Goal: Task Accomplishment & Management: Use online tool/utility

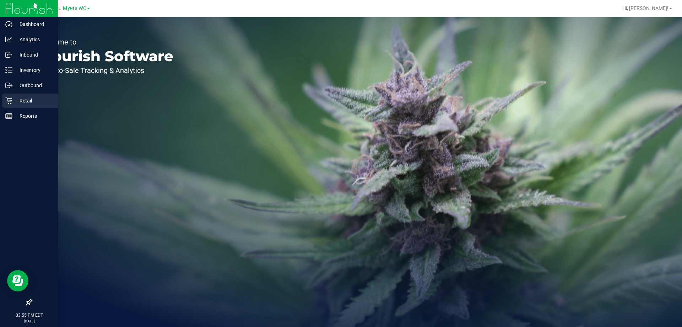
click at [9, 103] on icon at bounding box center [8, 100] width 7 height 7
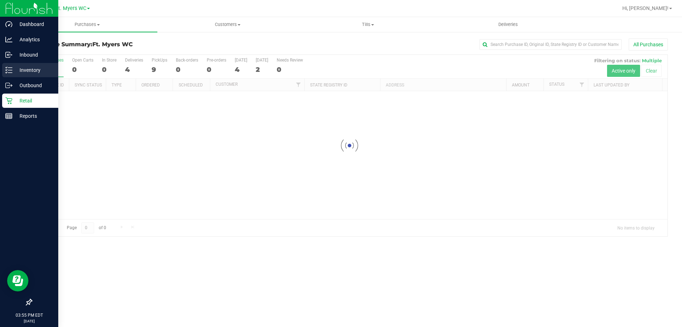
click at [20, 66] on p "Inventory" at bounding box center [33, 70] width 43 height 9
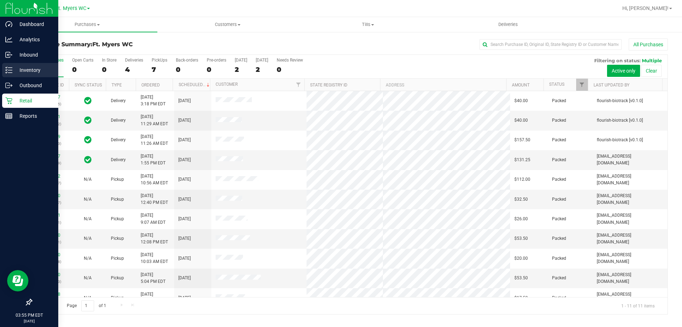
click at [32, 71] on p "Inventory" at bounding box center [33, 70] width 43 height 9
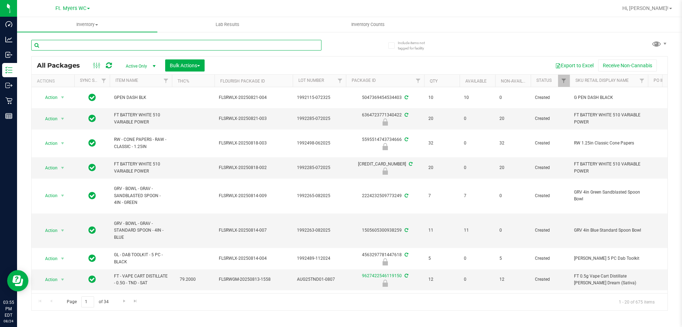
click at [113, 48] on input "text" at bounding box center [176, 45] width 290 height 11
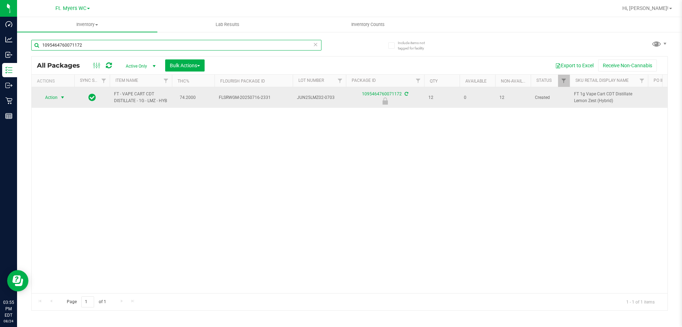
type input "1095464760071172"
click at [63, 100] on span "select" at bounding box center [63, 98] width 6 height 6
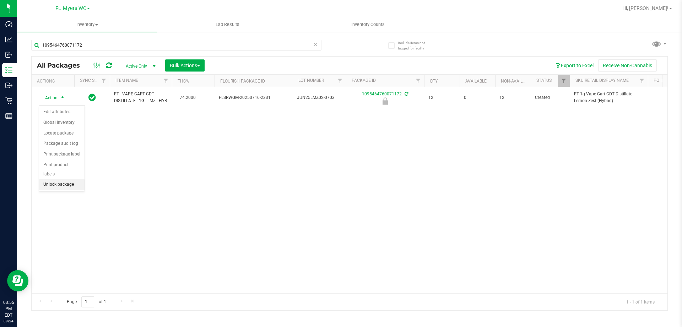
click at [67, 179] on li "Unlock package" at bounding box center [61, 184] width 45 height 11
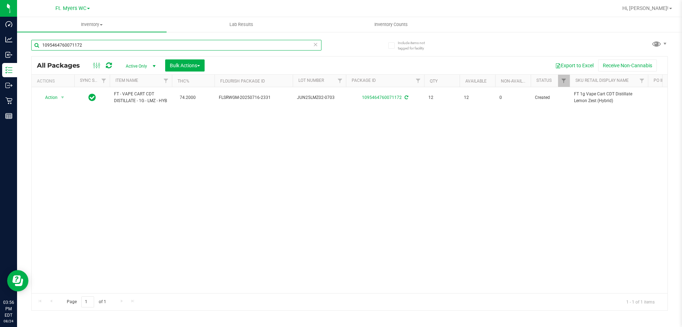
drag, startPoint x: 142, startPoint y: 48, endPoint x: 682, endPoint y: 221, distance: 566.5
click at [5, 12] on div "Dashboard Analytics Inbound Inventory Outbound Retail Reports 03:56 PM EDT [DAT…" at bounding box center [341, 163] width 682 height 327
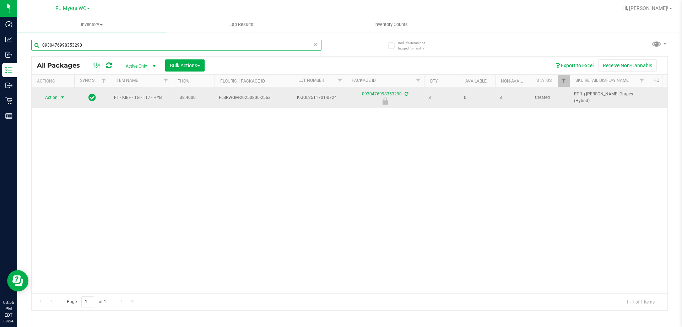
type input "0930476998353290"
click at [58, 96] on span "select" at bounding box center [62, 97] width 9 height 10
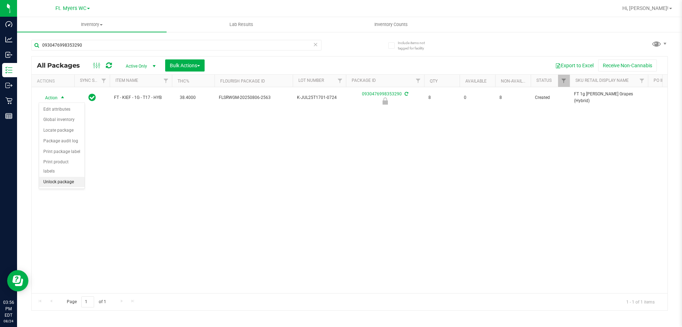
click at [57, 177] on li "Unlock package" at bounding box center [61, 182] width 45 height 11
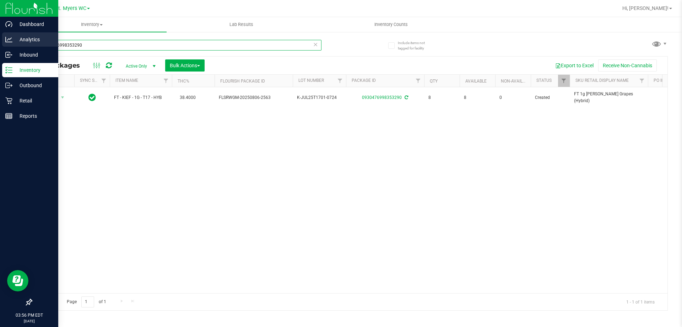
drag, startPoint x: 123, startPoint y: 40, endPoint x: 0, endPoint y: 46, distance: 122.7
click at [0, 46] on div "Dashboard Analytics Inbound Inventory Outbound Retail Reports 03:56 PM EDT [DAT…" at bounding box center [341, 163] width 682 height 327
type input "0071791611091191"
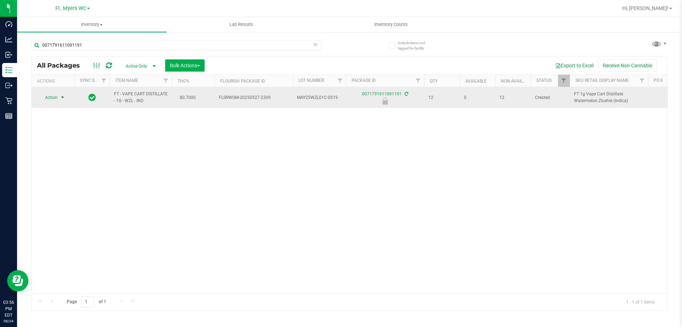
drag, startPoint x: 0, startPoint y: 5, endPoint x: 54, endPoint y: 95, distance: 104.6
click at [54, 95] on span "Action" at bounding box center [48, 97] width 19 height 10
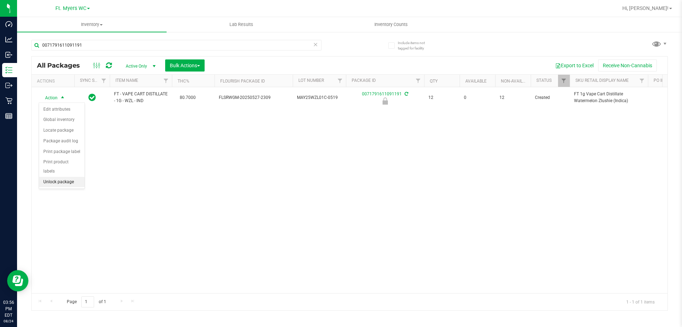
click at [57, 177] on li "Unlock package" at bounding box center [61, 182] width 45 height 11
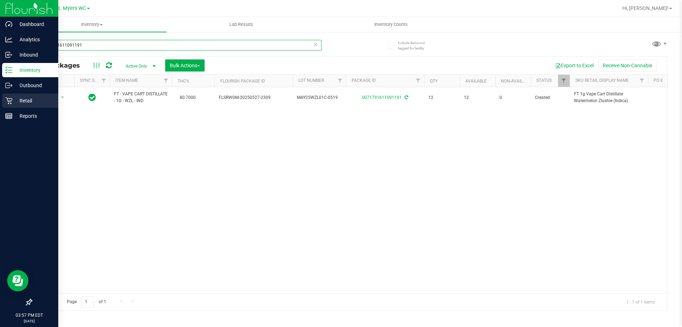
drag, startPoint x: 104, startPoint y: 49, endPoint x: 0, endPoint y: 95, distance: 113.9
click at [0, 95] on div "Dashboard Analytics Inbound Inventory Outbound Retail Reports 03:57 PM EDT [DAT…" at bounding box center [341, 163] width 682 height 327
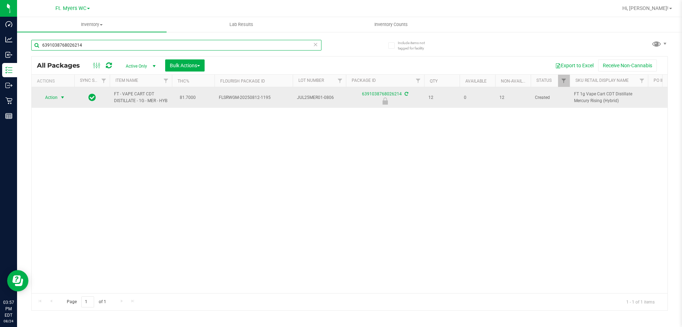
type input "6391038768026214"
click at [62, 100] on span "select" at bounding box center [63, 98] width 6 height 6
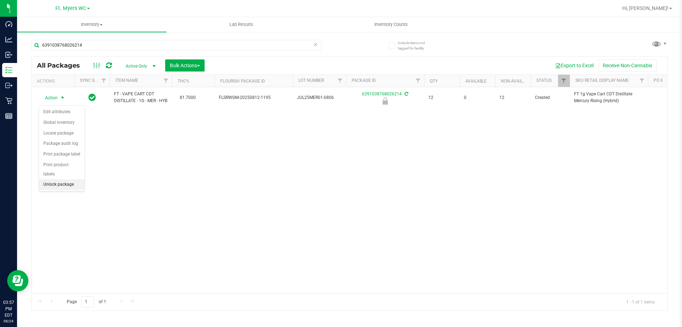
click at [58, 179] on li "Unlock package" at bounding box center [61, 184] width 45 height 11
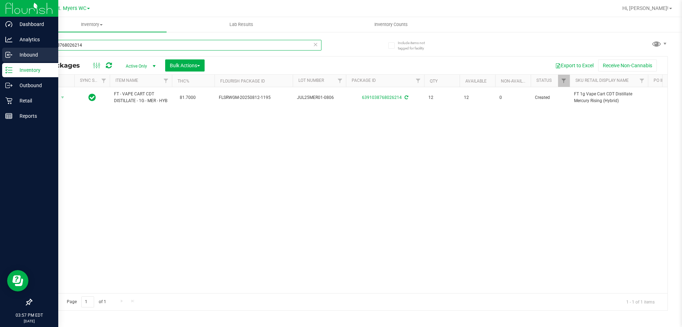
drag, startPoint x: 108, startPoint y: 49, endPoint x: 682, endPoint y: 82, distance: 575.0
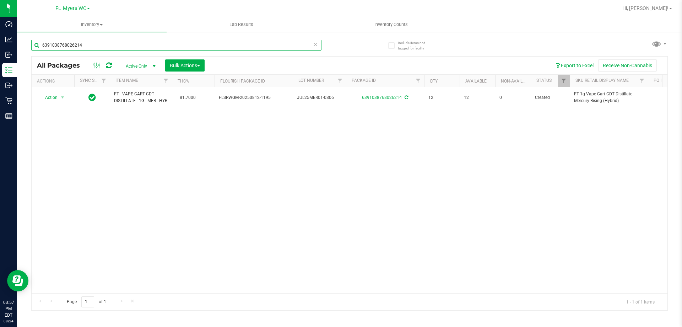
click at [8, 60] on div "Dashboard Analytics Inbound Inventory Outbound Retail Reports 03:57 PM EDT [DAT…" at bounding box center [341, 163] width 682 height 327
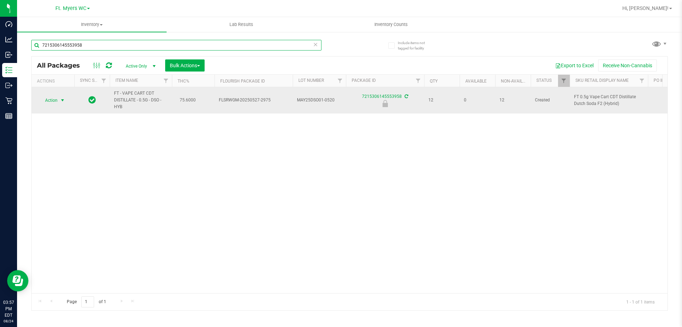
type input "7215306145553958"
click at [59, 100] on span "select" at bounding box center [62, 100] width 9 height 10
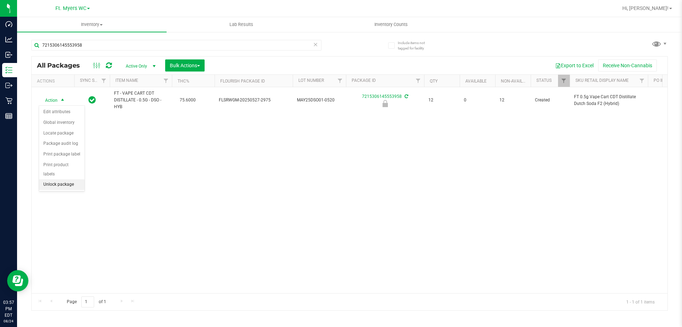
click at [63, 179] on li "Unlock package" at bounding box center [61, 184] width 45 height 11
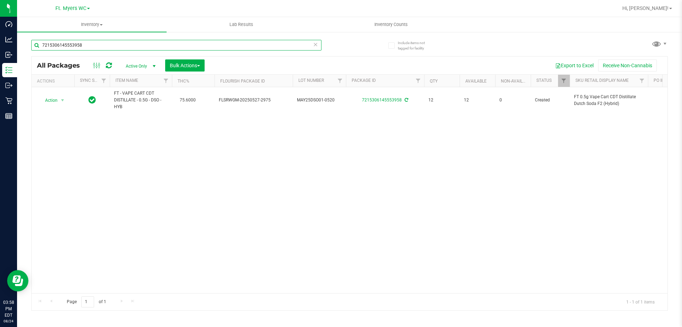
drag, startPoint x: 200, startPoint y: 44, endPoint x: 155, endPoint y: 17, distance: 52.6
click at [4, 17] on div "Dashboard Analytics Inbound Inventory Outbound Retail Reports 03:58 PM EDT [DAT…" at bounding box center [341, 163] width 682 height 327
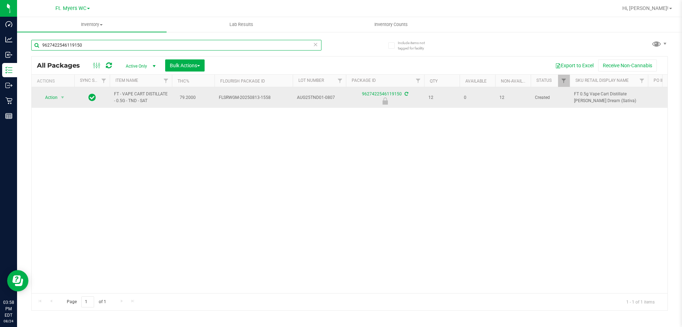
type input "9627422546119150"
click at [55, 97] on span "Action" at bounding box center [48, 97] width 19 height 10
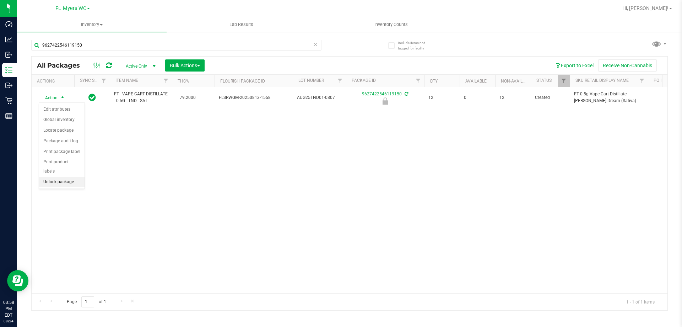
click at [60, 177] on div "Action Edit attributes Global inventory Locate package Package audit log Print …" at bounding box center [62, 145] width 46 height 86
click at [61, 177] on li "Unlock package" at bounding box center [61, 182] width 45 height 11
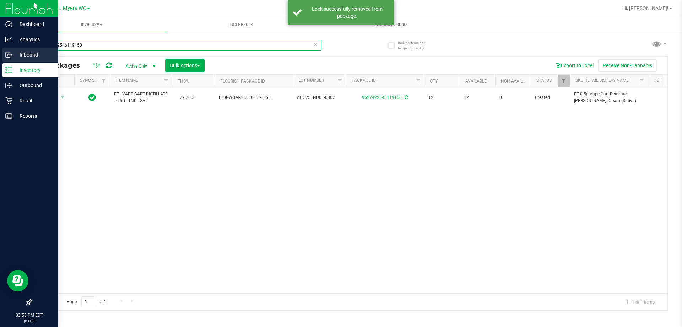
drag, startPoint x: 121, startPoint y: 44, endPoint x: 0, endPoint y: 58, distance: 122.0
click at [0, 58] on div "Dashboard Analytics Inbound Inventory Outbound Retail Reports 03:58 PM EDT [DAT…" at bounding box center [341, 163] width 682 height 327
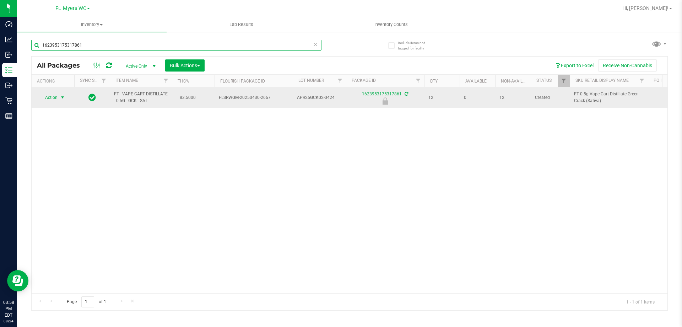
type input "1623953175317861"
click at [47, 99] on span "Action" at bounding box center [48, 97] width 19 height 10
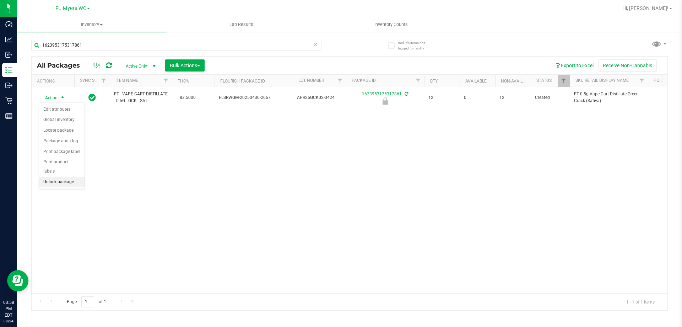
click at [61, 177] on li "Unlock package" at bounding box center [61, 182] width 45 height 11
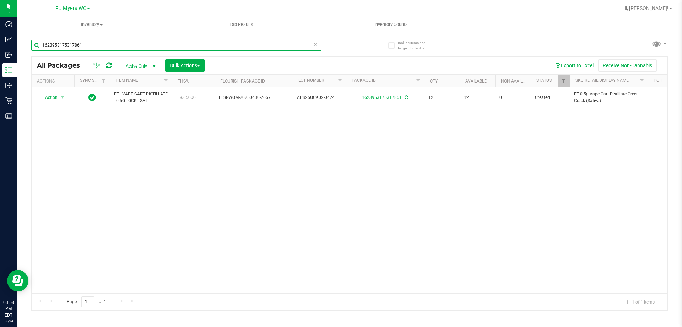
drag, startPoint x: 89, startPoint y: 44, endPoint x: 682, endPoint y: 110, distance: 596.6
click at [16, 44] on div "Dashboard Analytics Inbound Inventory Outbound Retail Reports 03:58 PM EDT [DAT…" at bounding box center [341, 163] width 682 height 327
type input "0053369892282310"
click at [46, 97] on span "Action" at bounding box center [48, 97] width 19 height 10
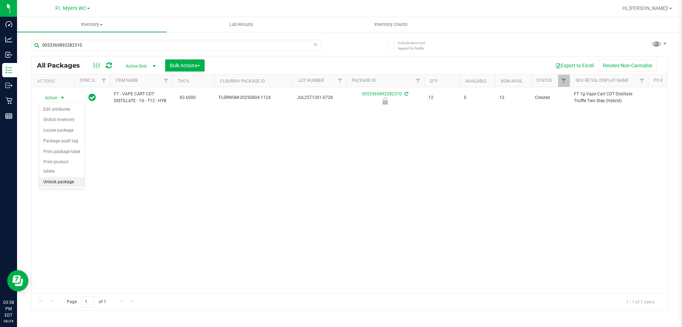
click at [53, 177] on li "Unlock package" at bounding box center [61, 182] width 45 height 11
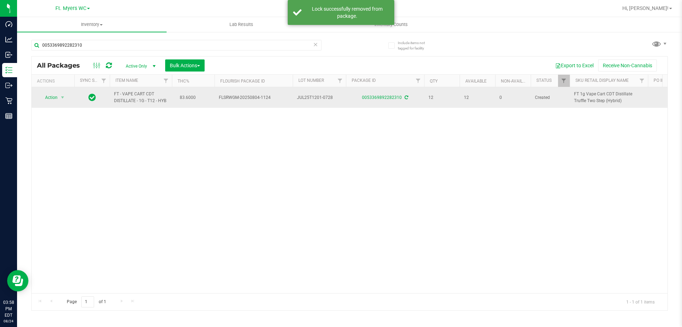
drag, startPoint x: 176, startPoint y: 104, endPoint x: 116, endPoint y: 88, distance: 62.2
copy tr "FT - VAPE CART CDT DISTILLATE - 1G - T12 - HYB"
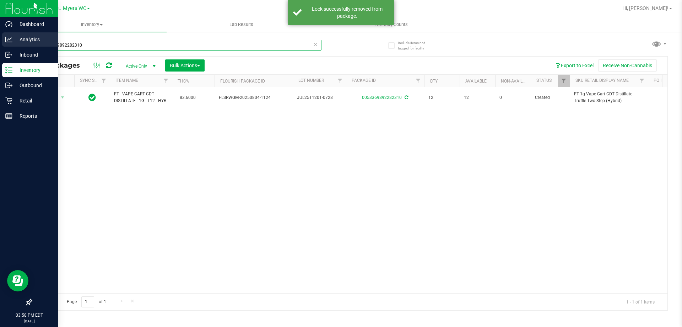
drag, startPoint x: 105, startPoint y: 41, endPoint x: 0, endPoint y: 41, distance: 104.8
click at [0, 41] on div "Dashboard Analytics Inbound Inventory Outbound Retail Reports 03:58 PM EDT [DAT…" at bounding box center [341, 163] width 682 height 327
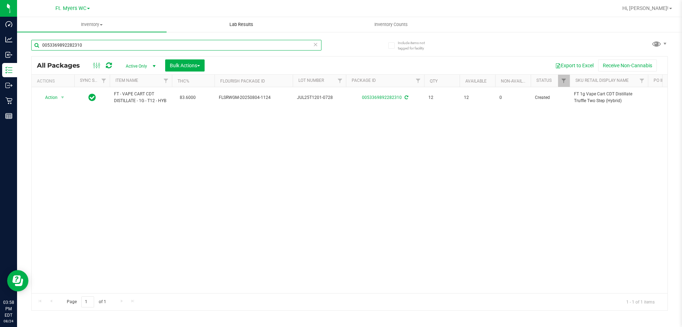
paste input "FT - VAPE CART CDT DISTILLATE - 1G - T12 - HYB"
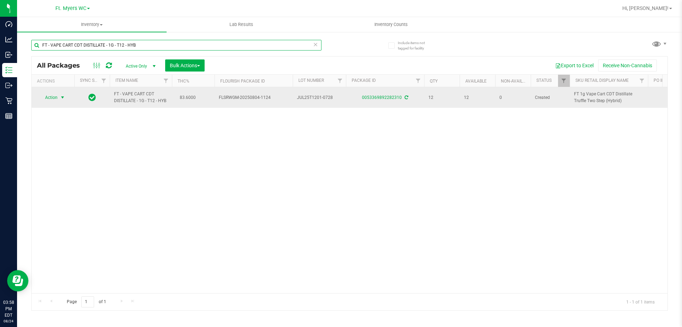
type input "FT - VAPE CART CDT DISTILLATE - 1G - T12 - HYB"
click at [59, 100] on span "select" at bounding box center [62, 97] width 9 height 10
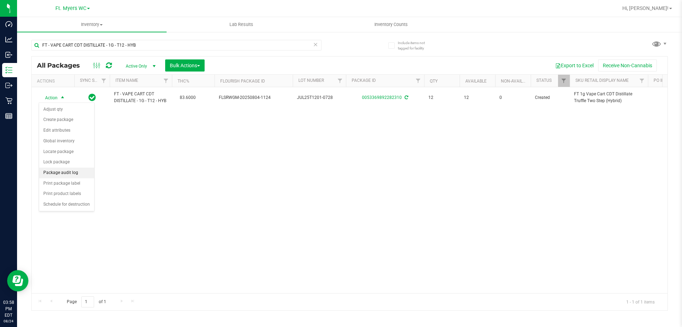
click at [59, 172] on li "Package audit log" at bounding box center [66, 172] width 55 height 11
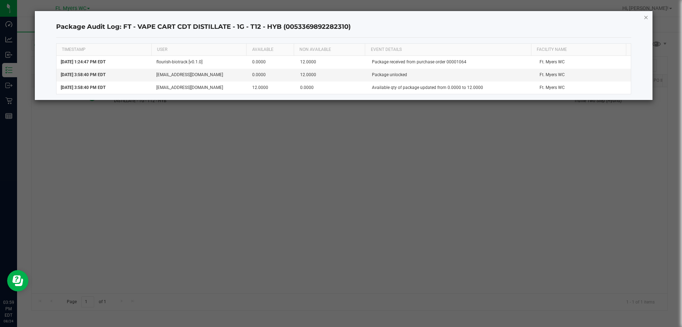
click at [644, 18] on icon "button" at bounding box center [646, 17] width 5 height 9
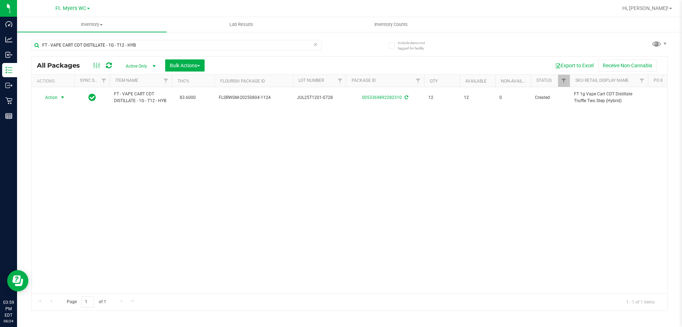
click at [150, 65] on span "select" at bounding box center [154, 66] width 9 height 10
click at [142, 109] on li "All" at bounding box center [139, 109] width 38 height 11
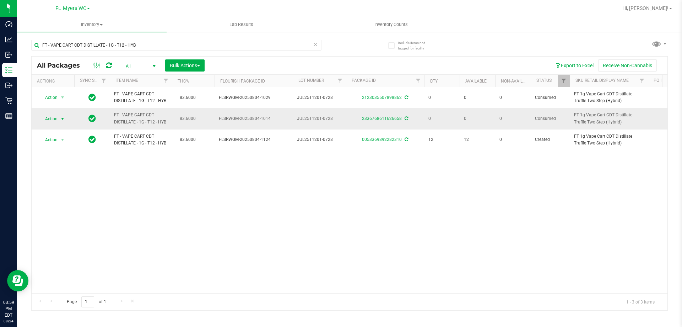
click at [59, 119] on span "select" at bounding box center [62, 119] width 9 height 10
click at [70, 173] on li "Package audit log" at bounding box center [61, 172] width 45 height 11
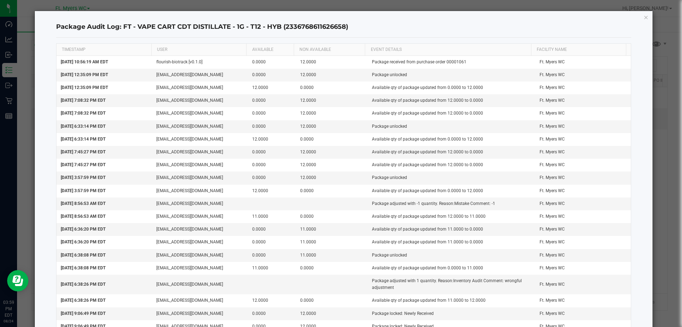
click at [644, 18] on icon "button" at bounding box center [646, 17] width 5 height 9
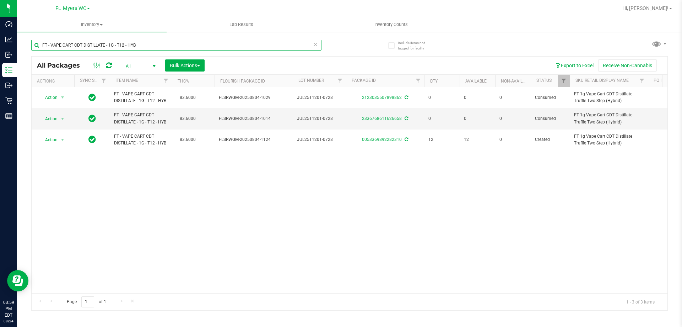
click at [157, 45] on input "FT - VAPE CART CDT DISTILLATE - 1G - T12 - HYB" at bounding box center [176, 45] width 290 height 11
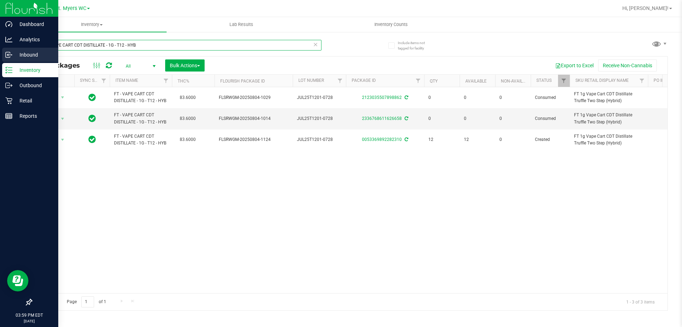
drag, startPoint x: 154, startPoint y: 45, endPoint x: 0, endPoint y: 60, distance: 154.6
click at [0, 60] on div "Dashboard Analytics Inbound Inventory Outbound Retail Reports 03:59 PM EDT [DAT…" at bounding box center [341, 163] width 682 height 327
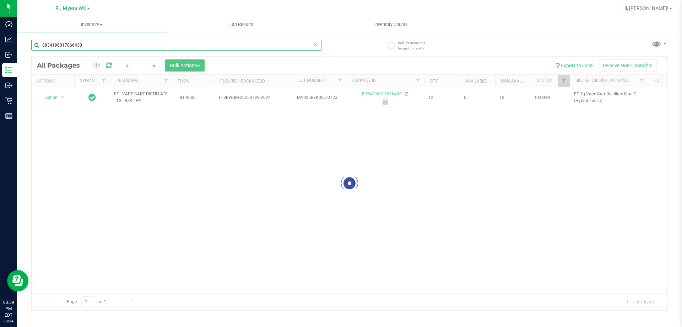
type input "8934196017066430"
click at [53, 98] on div at bounding box center [350, 182] width 636 height 253
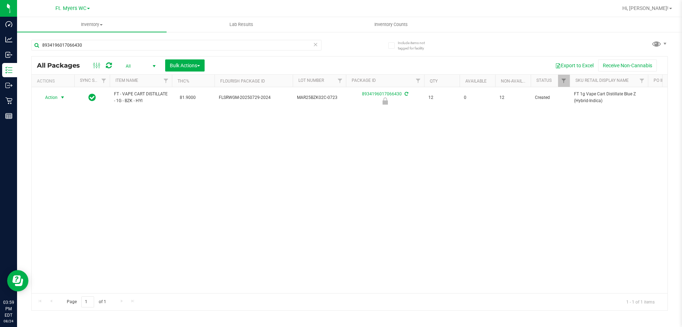
drag, startPoint x: 52, startPoint y: 97, endPoint x: 54, endPoint y: 115, distance: 18.2
click at [54, 96] on span "Action" at bounding box center [48, 97] width 19 height 10
click at [54, 177] on li "Unlock package" at bounding box center [61, 182] width 45 height 11
click at [110, 51] on div "8934196017066430" at bounding box center [176, 48] width 290 height 16
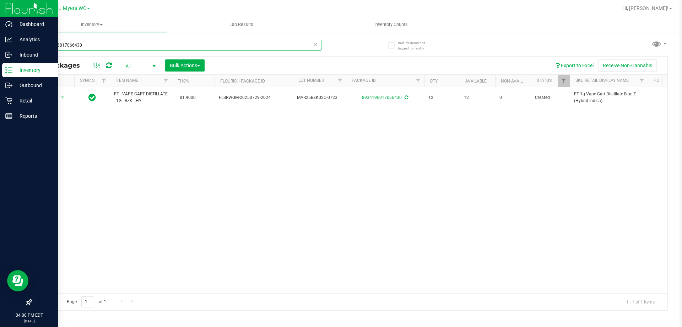
drag, startPoint x: 0, startPoint y: 66, endPoint x: 44, endPoint y: 67, distance: 43.7
click at [0, 67] on div "Dashboard Analytics Inbound Inventory Outbound Retail Reports 04:00 PM EDT [DAT…" at bounding box center [341, 163] width 682 height 327
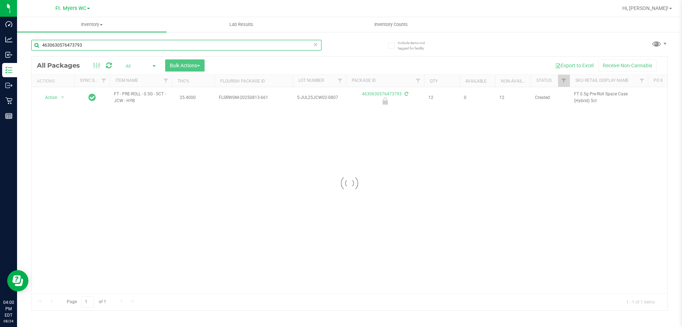
type input "4630630576473793"
click at [57, 98] on div at bounding box center [350, 182] width 636 height 253
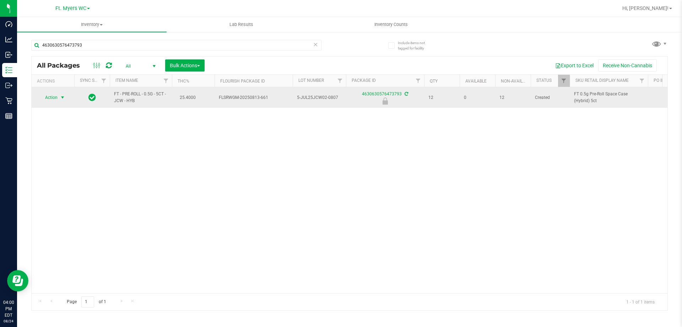
click at [56, 97] on span "Action" at bounding box center [48, 97] width 19 height 10
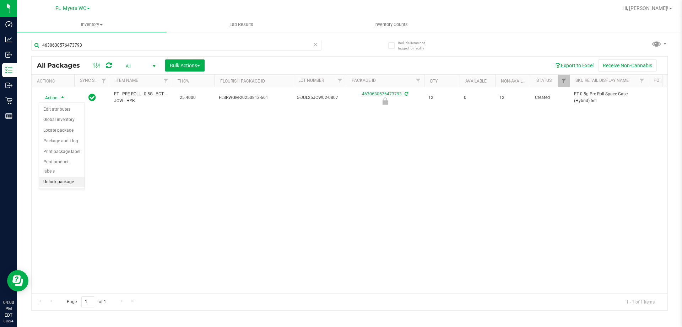
click at [52, 177] on li "Unlock package" at bounding box center [61, 182] width 45 height 11
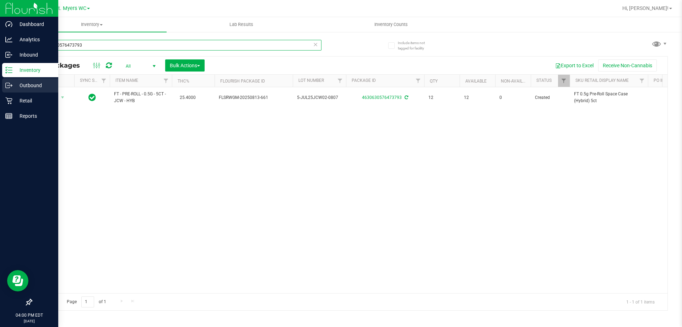
drag, startPoint x: 105, startPoint y: 44, endPoint x: 0, endPoint y: 91, distance: 114.7
click at [0, 91] on div "Dashboard Analytics Inbound Inventory Outbound Retail Reports 04:00 PM EDT [DAT…" at bounding box center [341, 163] width 682 height 327
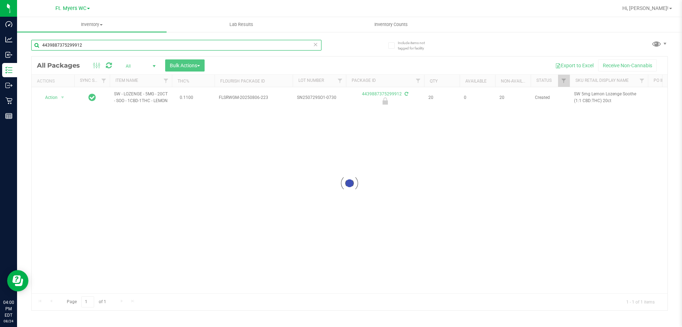
type input "4439887375299912"
click at [56, 97] on div at bounding box center [350, 182] width 636 height 253
click at [57, 100] on div at bounding box center [350, 182] width 636 height 253
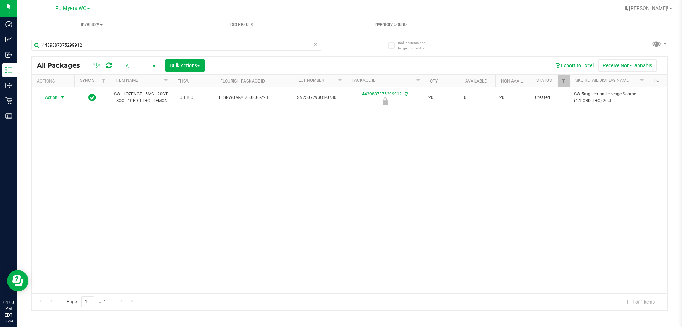
click at [55, 102] on span "Action" at bounding box center [48, 97] width 19 height 10
click at [54, 179] on li "Unlock package" at bounding box center [61, 184] width 45 height 11
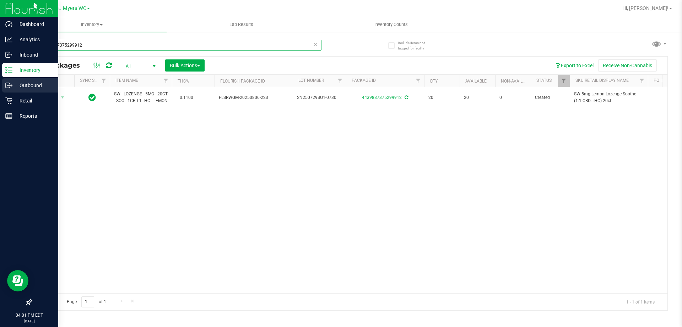
drag, startPoint x: 119, startPoint y: 45, endPoint x: 0, endPoint y: 81, distance: 124.0
click at [0, 81] on div "Dashboard Analytics Inbound Inventory Outbound Retail Reports 04:01 PM EDT [DAT…" at bounding box center [341, 163] width 682 height 327
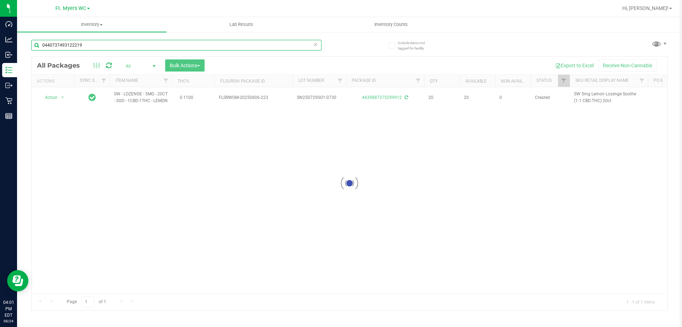
type input "0440737493122219"
click at [59, 99] on div at bounding box center [350, 182] width 636 height 253
click at [58, 98] on div at bounding box center [350, 182] width 636 height 253
click at [56, 96] on div at bounding box center [350, 182] width 636 height 253
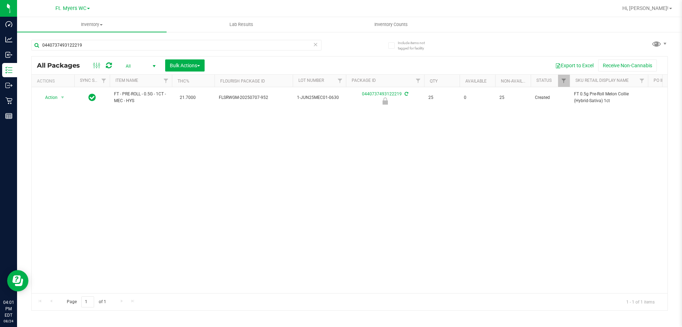
click at [51, 98] on span "Action" at bounding box center [48, 97] width 19 height 10
click at [61, 177] on li "Unlock package" at bounding box center [61, 182] width 45 height 11
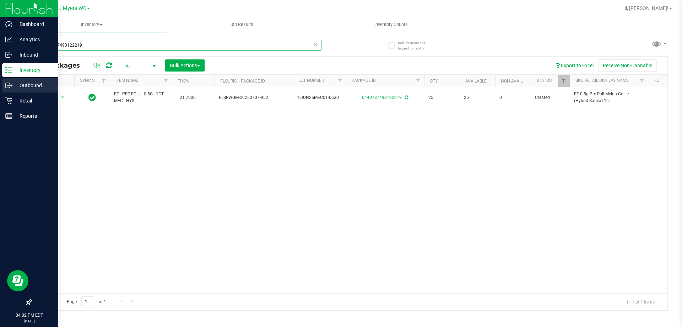
drag, startPoint x: 112, startPoint y: 46, endPoint x: 42, endPoint y: 79, distance: 77.2
click at [0, 73] on div "Dashboard Analytics Inbound Inventory Outbound Retail Reports 04:02 PM EDT [DAT…" at bounding box center [341, 163] width 682 height 327
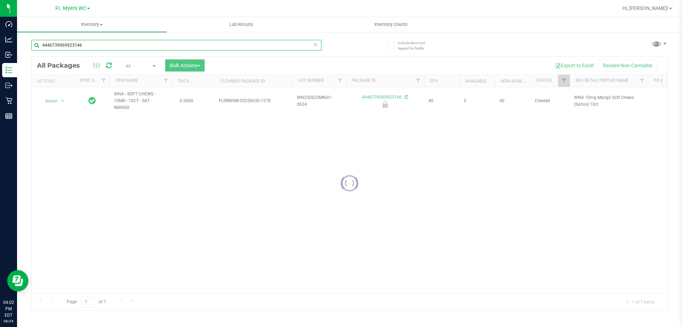
type input "4446739069923146"
click at [52, 97] on div at bounding box center [350, 182] width 636 height 253
click at [54, 100] on div at bounding box center [350, 182] width 636 height 253
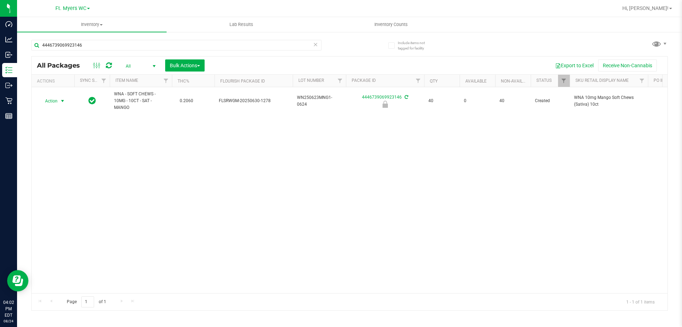
click at [54, 100] on span "Action" at bounding box center [48, 101] width 19 height 10
click at [64, 180] on li "Unlock package" at bounding box center [61, 185] width 45 height 11
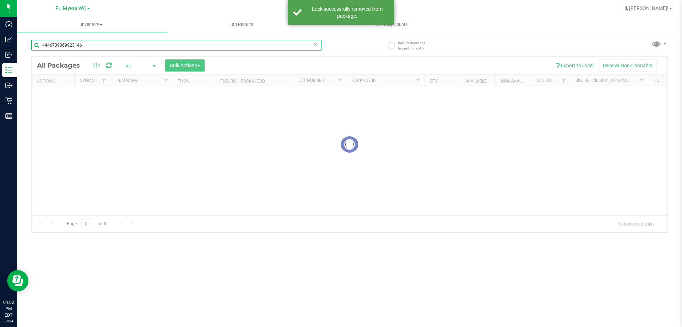
click at [108, 45] on input "4446739069923146" at bounding box center [176, 45] width 290 height 11
drag, startPoint x: 108, startPoint y: 45, endPoint x: 21, endPoint y: 56, distance: 87.8
click at [21, 56] on div "Include items not tagged for facility 4446739069923146 Loading... All Packages …" at bounding box center [349, 139] width 665 height 217
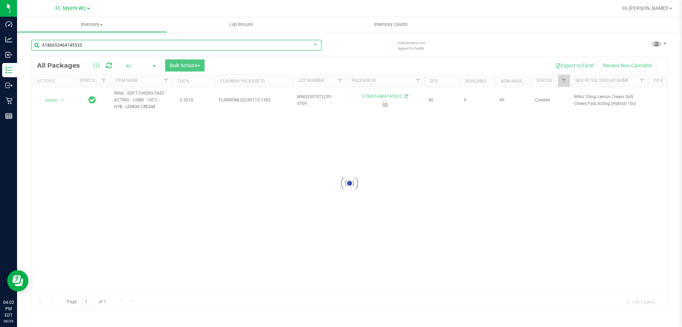
type input "6186653464145535"
click at [59, 98] on div at bounding box center [350, 182] width 636 height 253
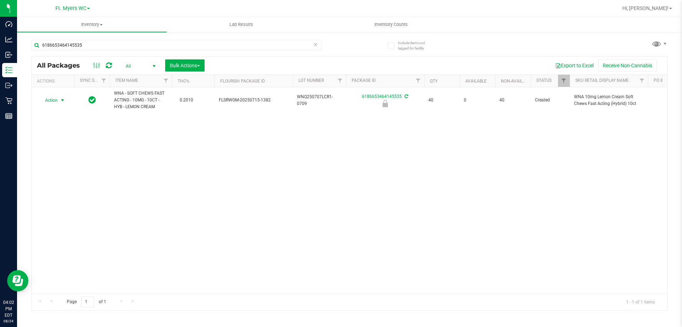
click at [62, 100] on span "select" at bounding box center [63, 100] width 6 height 6
click at [57, 179] on li "Unlock package" at bounding box center [61, 184] width 45 height 11
